Goal: Complete application form

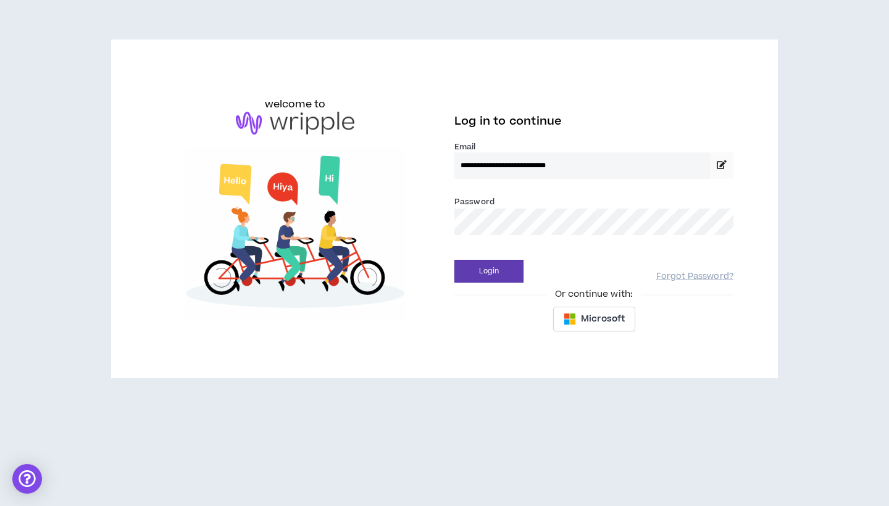
click at [489, 271] on button "Login" at bounding box center [488, 271] width 69 height 23
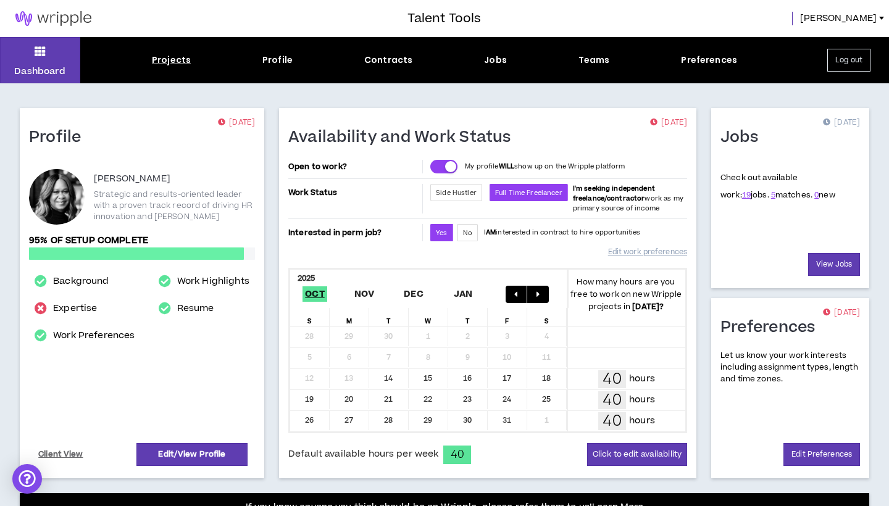
click at [182, 58] on div "Projects" at bounding box center [171, 60] width 39 height 13
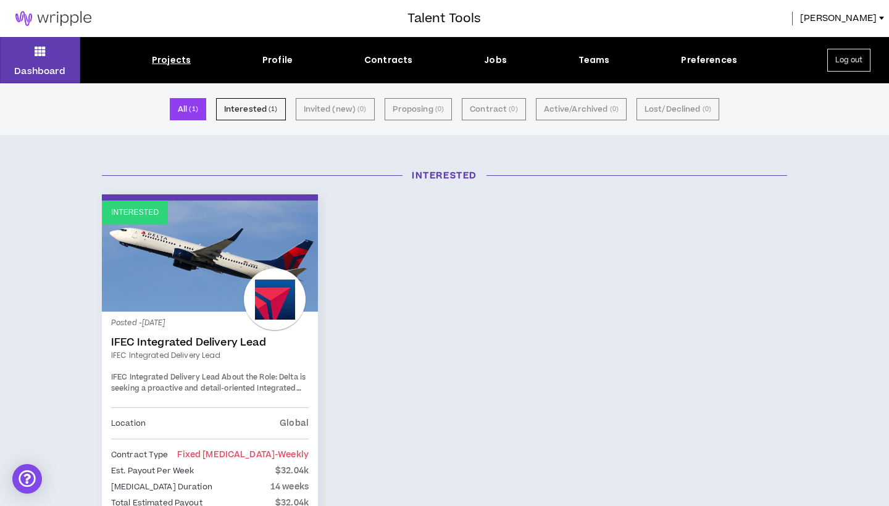
click at [173, 57] on div "Projects" at bounding box center [171, 60] width 39 height 13
click at [276, 59] on div "Profile" at bounding box center [277, 60] width 30 height 13
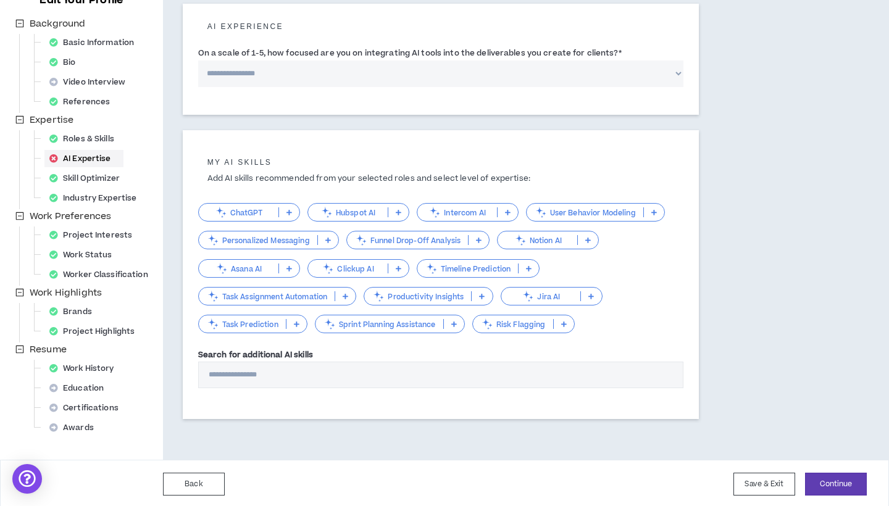
scroll to position [147, 0]
click at [754, 480] on button "Save & Exit" at bounding box center [764, 484] width 62 height 23
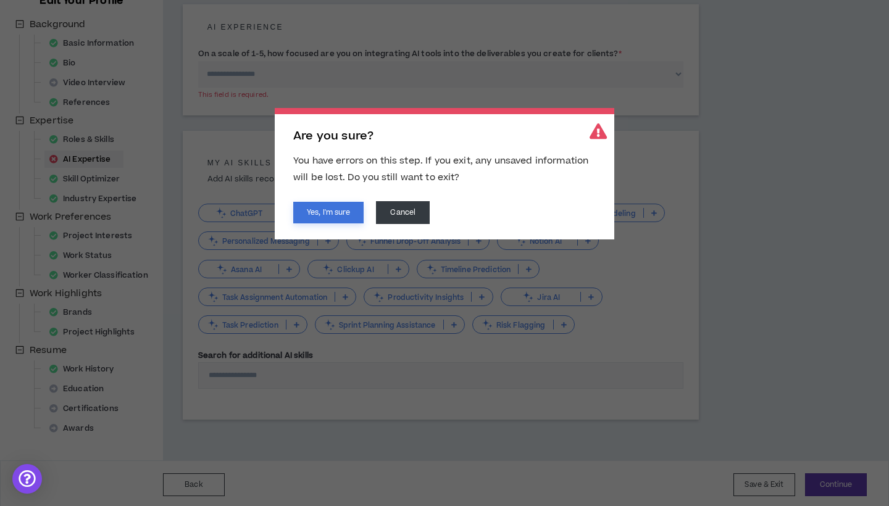
click at [320, 211] on button "Yes, I'm sure" at bounding box center [328, 213] width 70 height 22
